Goal: Find specific page/section: Find specific page/section

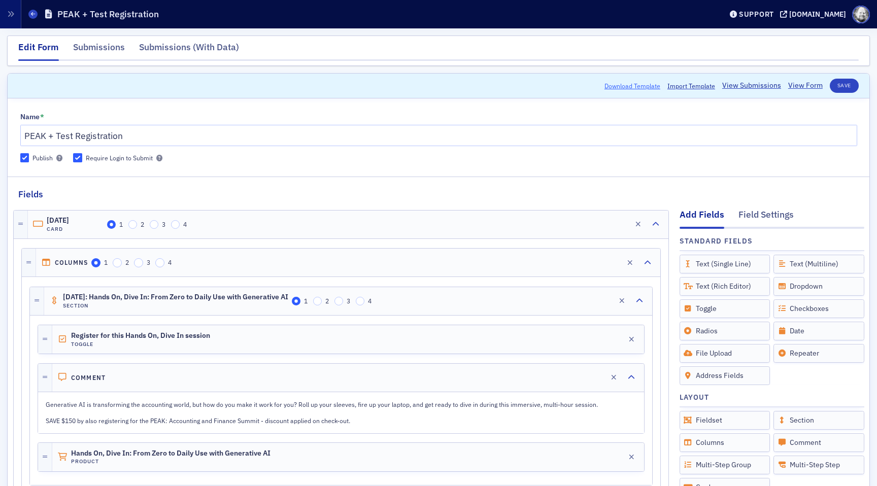
click at [621, 82] on button "Download Template" at bounding box center [632, 85] width 56 height 9
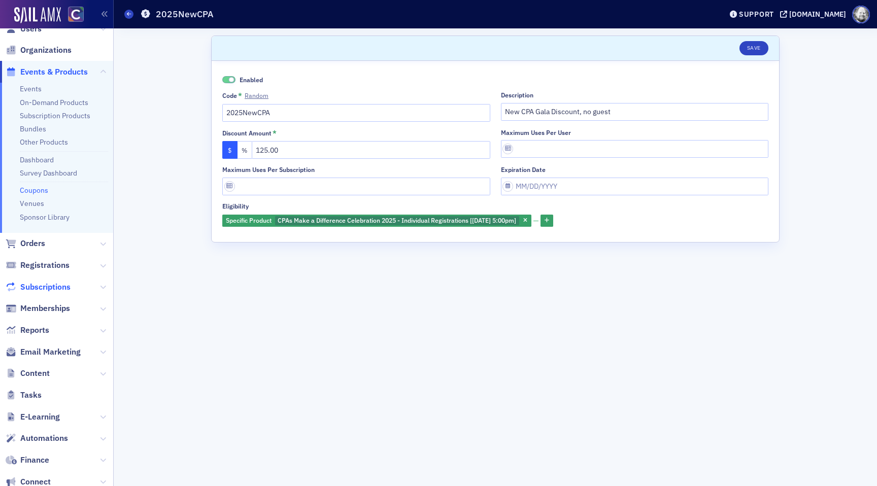
scroll to position [38, 0]
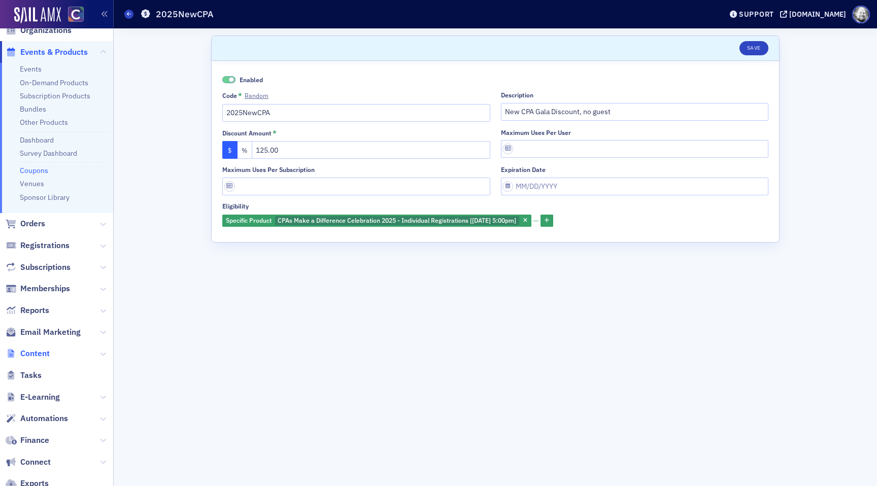
click at [42, 355] on span "Content" at bounding box center [34, 353] width 29 height 11
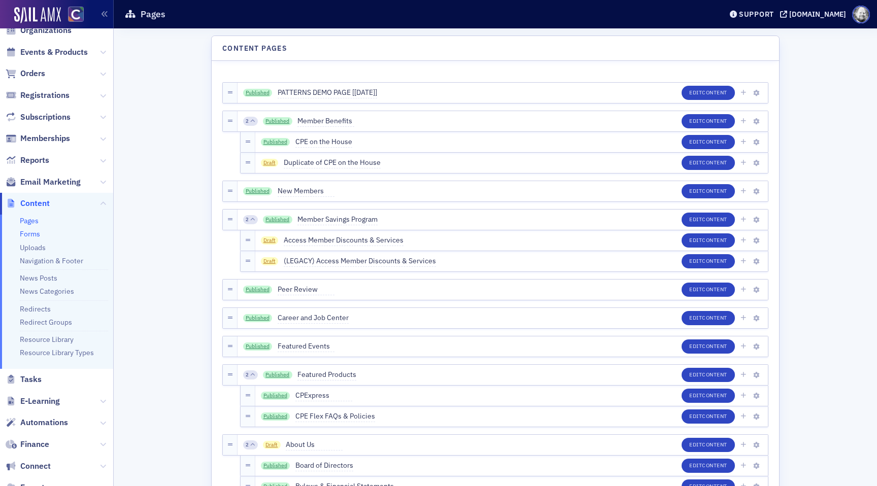
click at [33, 231] on link "Forms" at bounding box center [30, 233] width 20 height 9
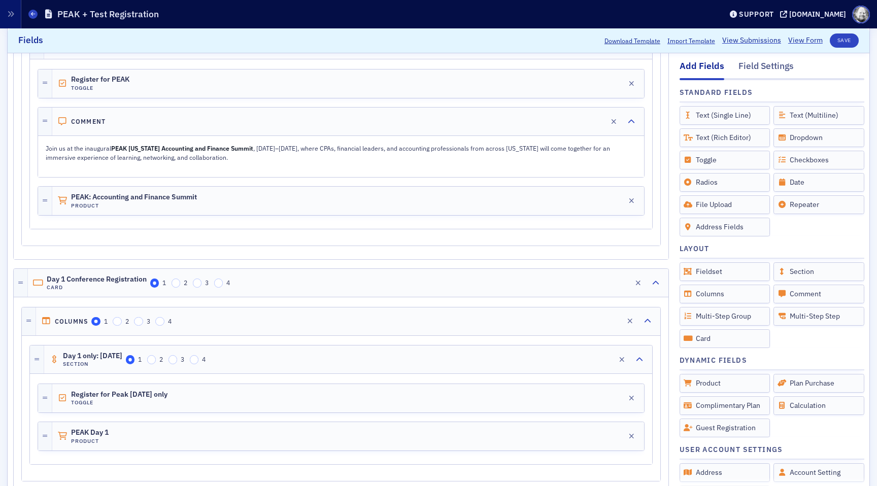
scroll to position [572, 0]
